Goal: Information Seeking & Learning: Learn about a topic

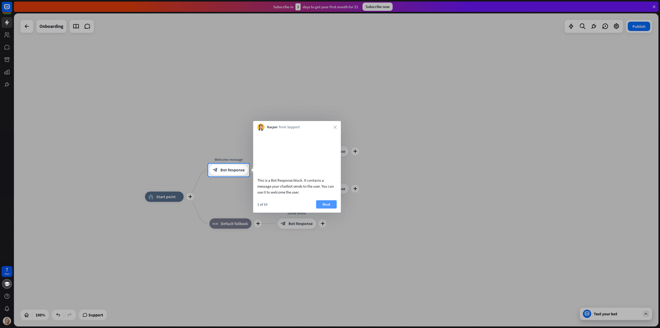
click at [324, 208] on button "Next" at bounding box center [326, 204] width 21 height 8
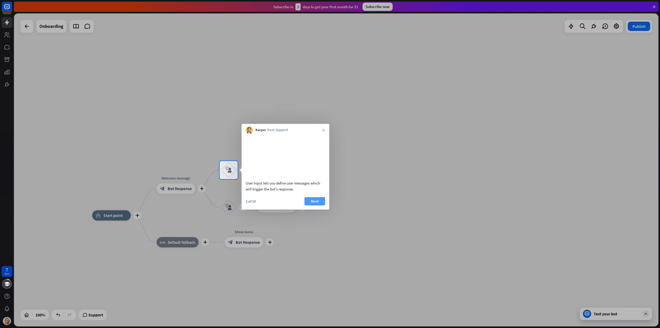
click at [323, 205] on button "Next" at bounding box center [315, 201] width 21 height 8
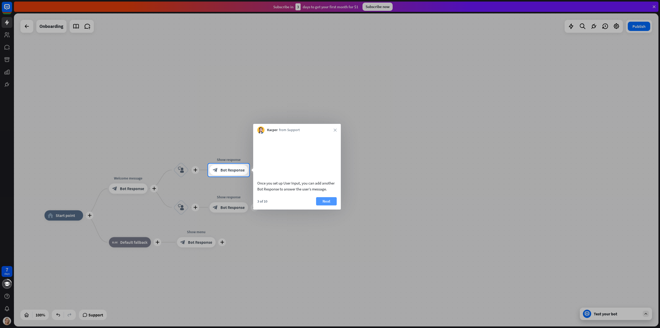
click at [323, 205] on button "Next" at bounding box center [326, 201] width 21 height 8
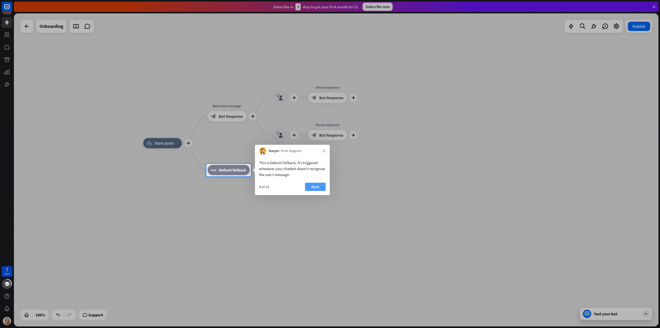
click at [319, 190] on button "Next" at bounding box center [315, 187] width 21 height 8
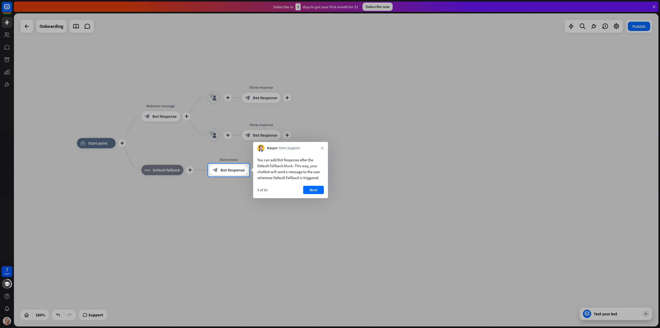
click at [319, 190] on button "Next" at bounding box center [313, 190] width 21 height 8
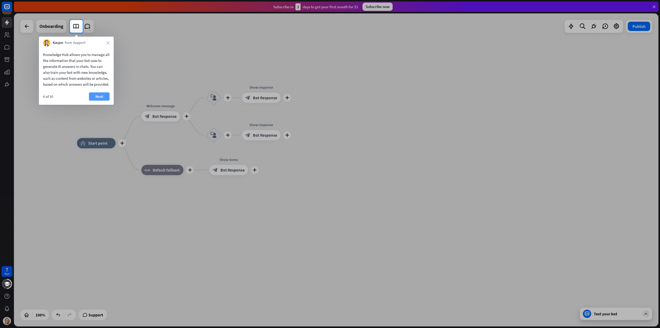
click at [103, 101] on button "Next" at bounding box center [99, 96] width 21 height 8
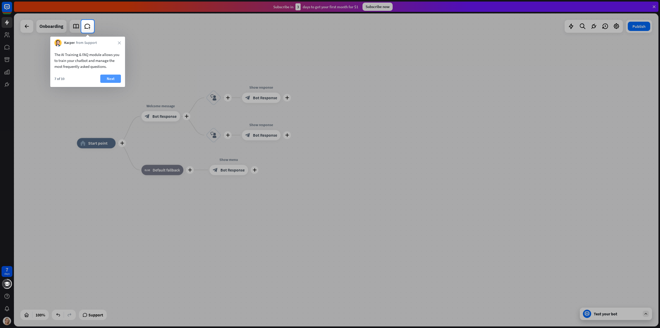
click at [111, 79] on button "Next" at bounding box center [110, 79] width 21 height 8
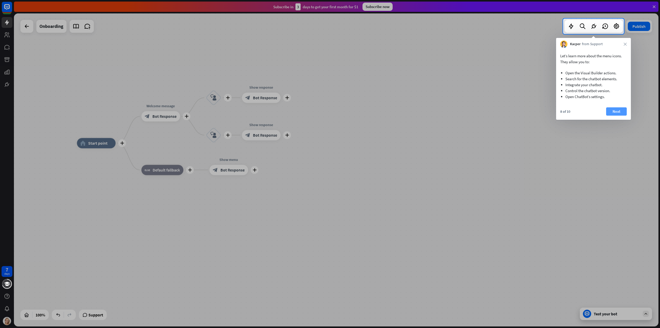
click at [615, 111] on button "Next" at bounding box center [616, 111] width 21 height 8
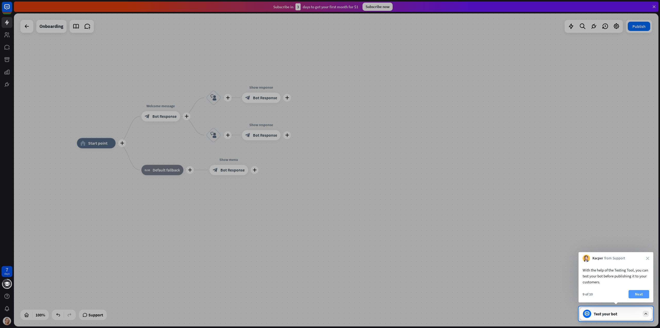
click at [640, 294] on button "Next" at bounding box center [639, 294] width 21 height 8
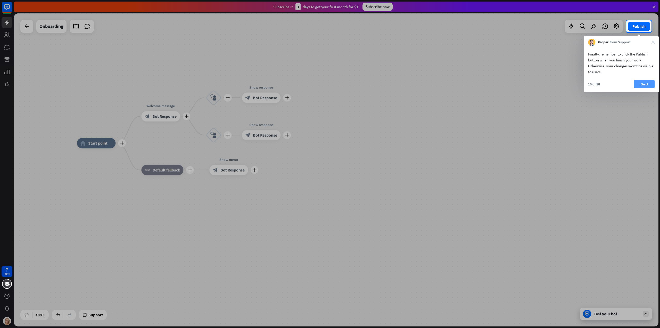
click at [644, 80] on button "Next" at bounding box center [644, 84] width 21 height 8
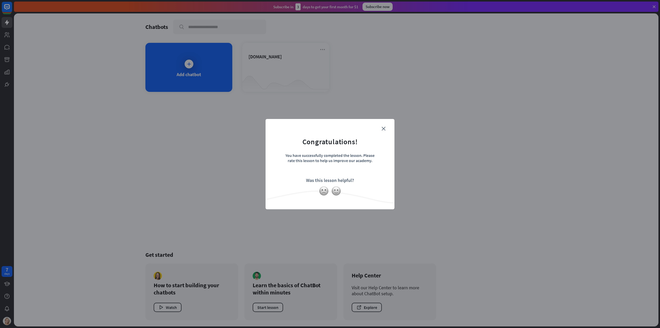
click at [383, 126] on form "Congratulations! You have successfully completed the lesson. Please rate this l…" at bounding box center [330, 156] width 116 height 62
click at [383, 128] on icon "close" at bounding box center [384, 129] width 4 height 4
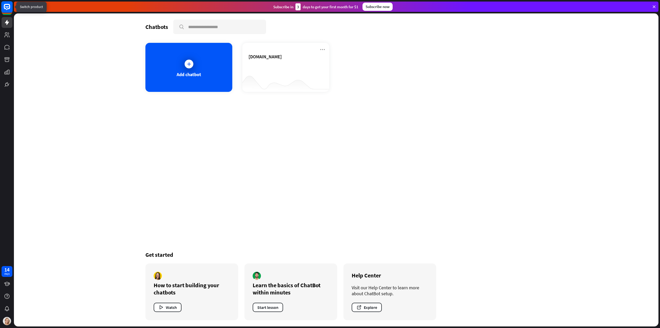
click at [7, 11] on rect at bounding box center [6, 6] width 11 height 11
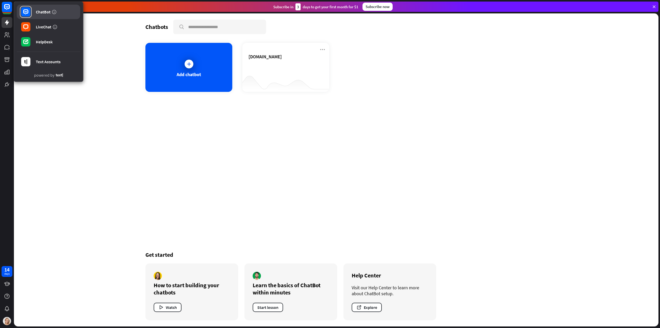
click at [40, 12] on div "ChatBot" at bounding box center [43, 11] width 15 height 5
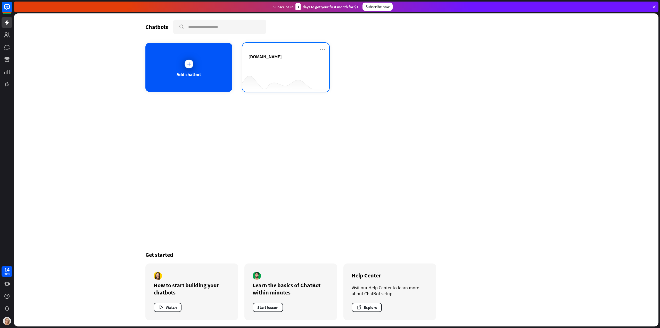
click at [273, 73] on div at bounding box center [285, 82] width 87 height 20
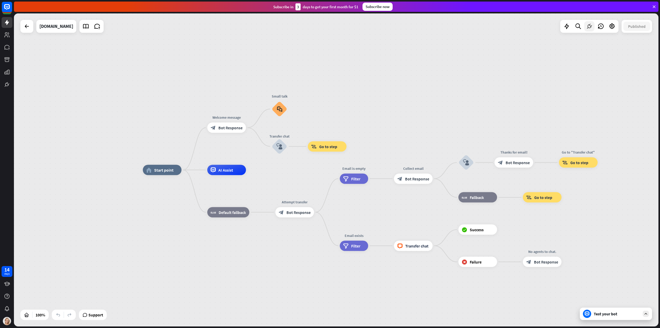
click at [589, 27] on icon at bounding box center [589, 26] width 7 height 7
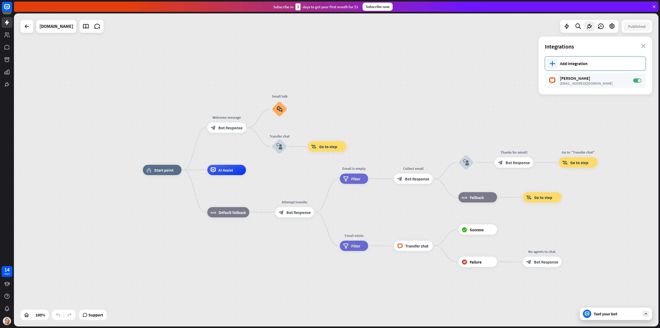
click at [573, 63] on div "Add integration" at bounding box center [600, 63] width 80 height 5
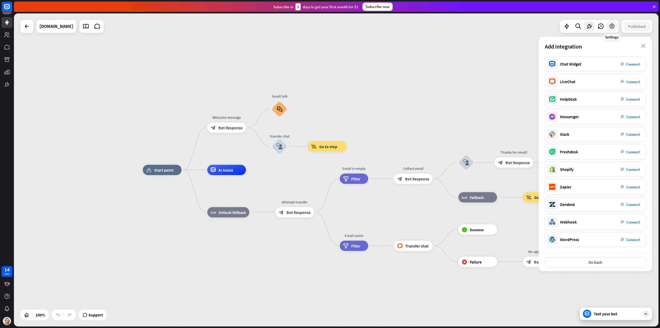
click at [612, 24] on icon at bounding box center [612, 26] width 7 height 7
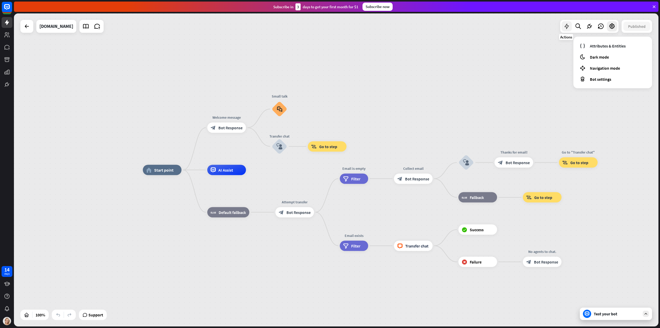
click at [569, 27] on icon at bounding box center [567, 26] width 7 height 7
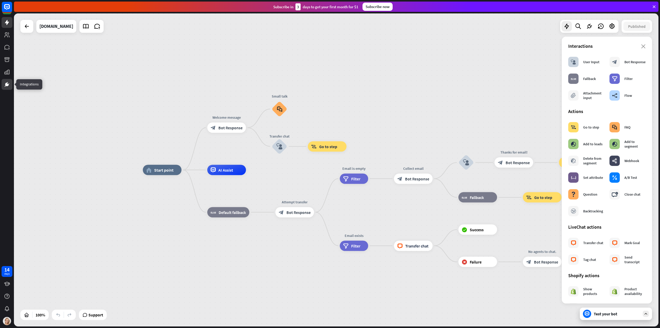
click at [8, 83] on icon at bounding box center [7, 84] width 6 height 6
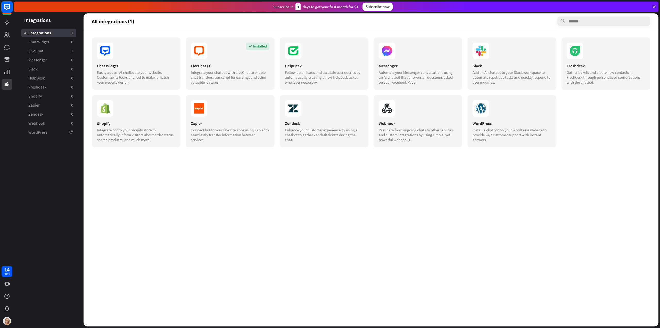
click at [8, 6] on rect at bounding box center [6, 6] width 11 height 11
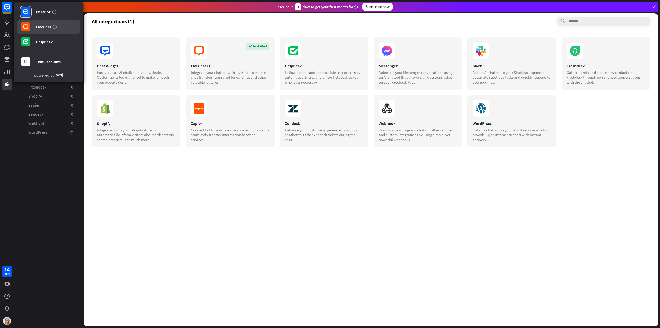
click at [33, 25] on link "LiveChat" at bounding box center [48, 27] width 63 height 14
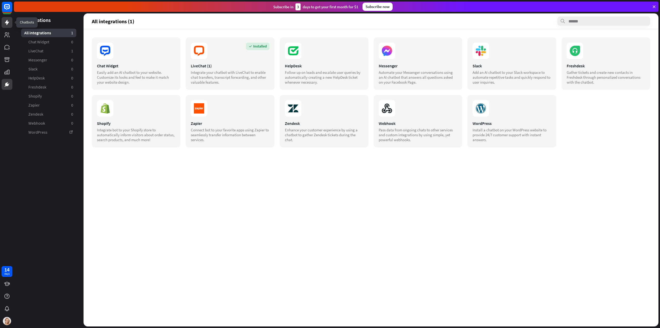
click at [5, 23] on icon at bounding box center [7, 22] width 4 height 5
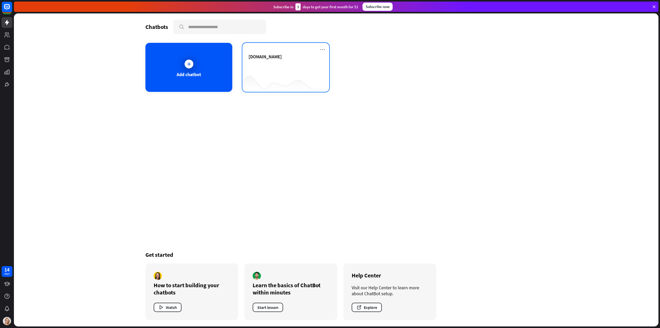
click at [296, 61] on div "[DOMAIN_NAME]" at bounding box center [286, 63] width 75 height 18
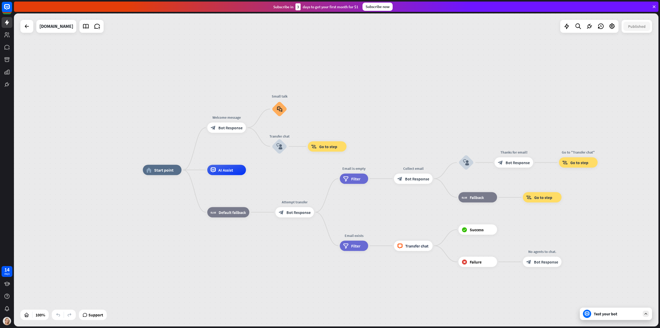
click at [609, 316] on div "Test your bot" at bounding box center [616, 313] width 72 height 12
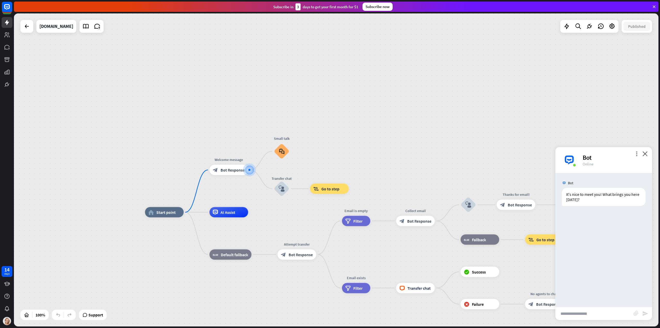
click at [581, 315] on input "text" at bounding box center [595, 313] width 78 height 13
type input "**********"
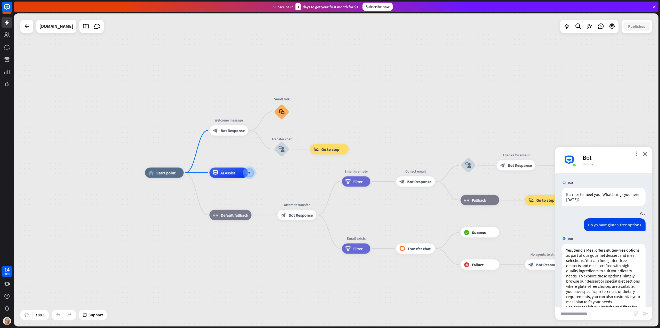
scroll to position [30, 0]
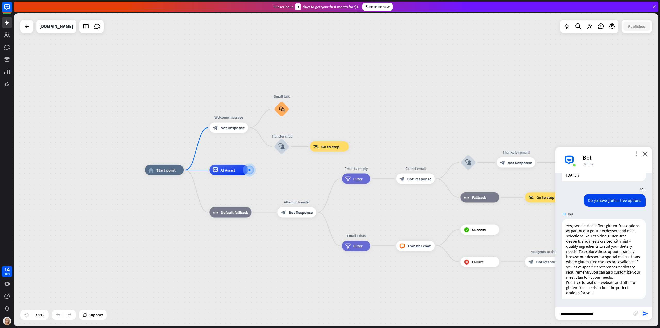
type input "**********"
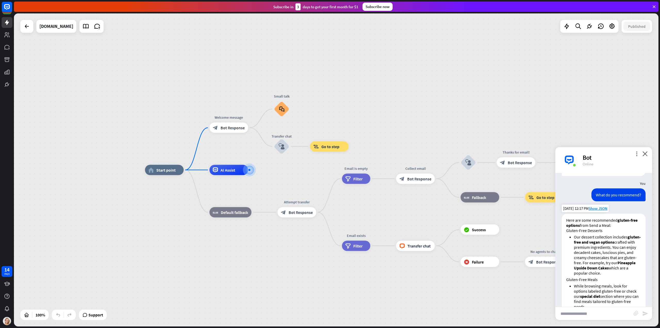
scroll to position [147, 0]
click at [647, 155] on icon "close" at bounding box center [645, 153] width 5 height 5
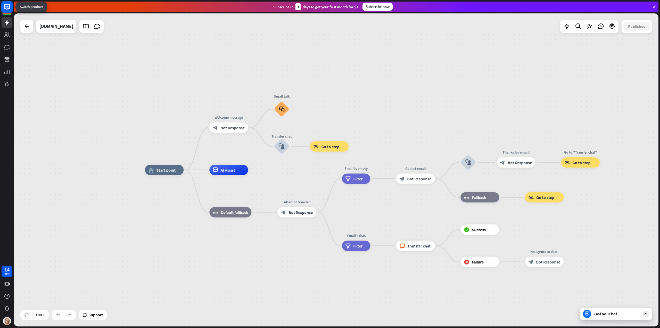
click at [5, 7] on rect at bounding box center [6, 6] width 11 height 11
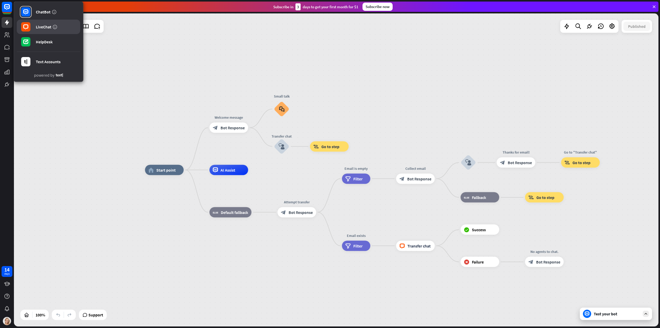
click at [38, 26] on div "LiveChat" at bounding box center [43, 26] width 15 height 5
